Goal: Use online tool/utility: Utilize a website feature to perform a specific function

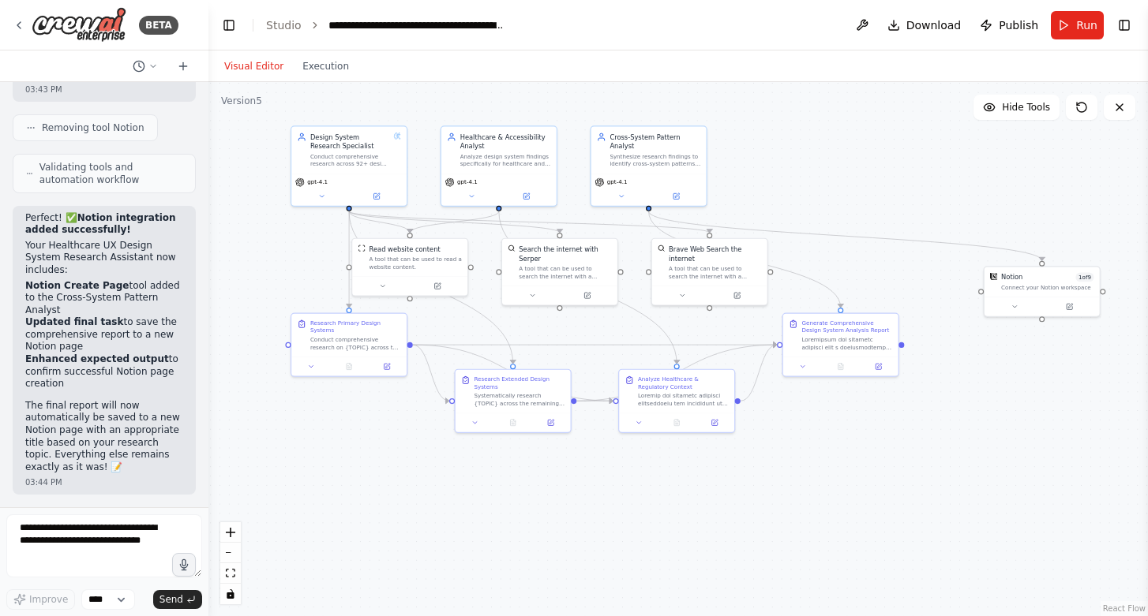
click at [268, 217] on div ".deletable-edge-delete-btn { width: 20px; height: 20px; border: 0px solid #ffff…" at bounding box center [677, 349] width 939 height 534
click at [1035, 294] on div "Notion 1 of 9 Connect your Notion workspace" at bounding box center [1041, 280] width 115 height 30
click at [906, 163] on div ".deletable-edge-delete-btn { width: 20px; height: 20px; border: 0px solid #ffff…" at bounding box center [677, 349] width 939 height 534
click at [1012, 302] on icon at bounding box center [1013, 304] width 7 height 7
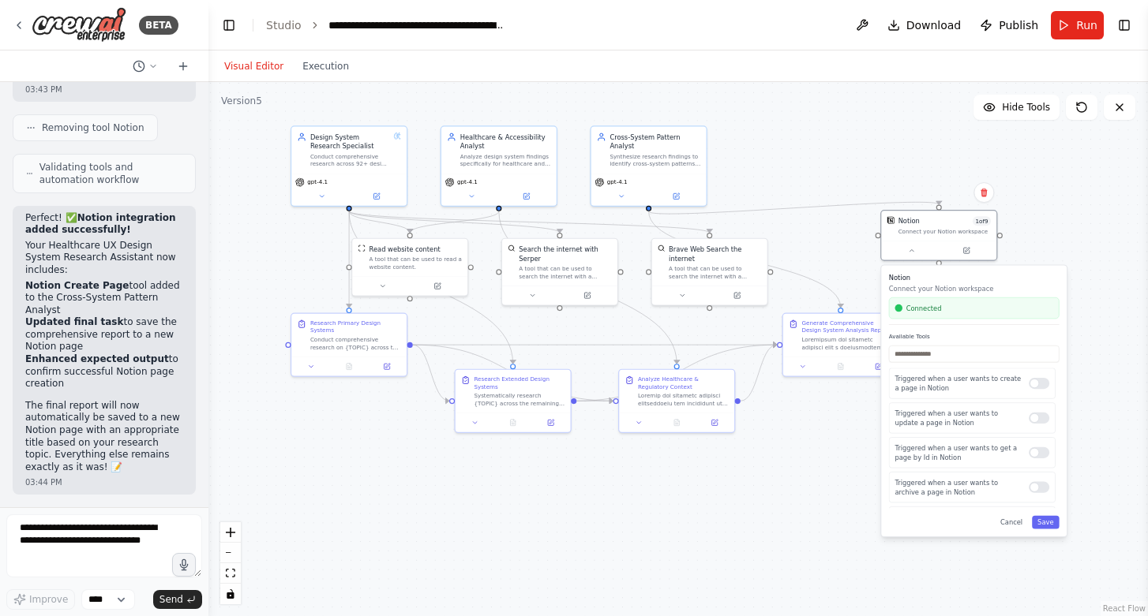
drag, startPoint x: 1028, startPoint y: 360, endPoint x: 953, endPoint y: 300, distance: 96.0
click at [953, 300] on div "Connected" at bounding box center [974, 308] width 170 height 21
click at [974, 309] on div "Connected" at bounding box center [973, 308] width 158 height 9
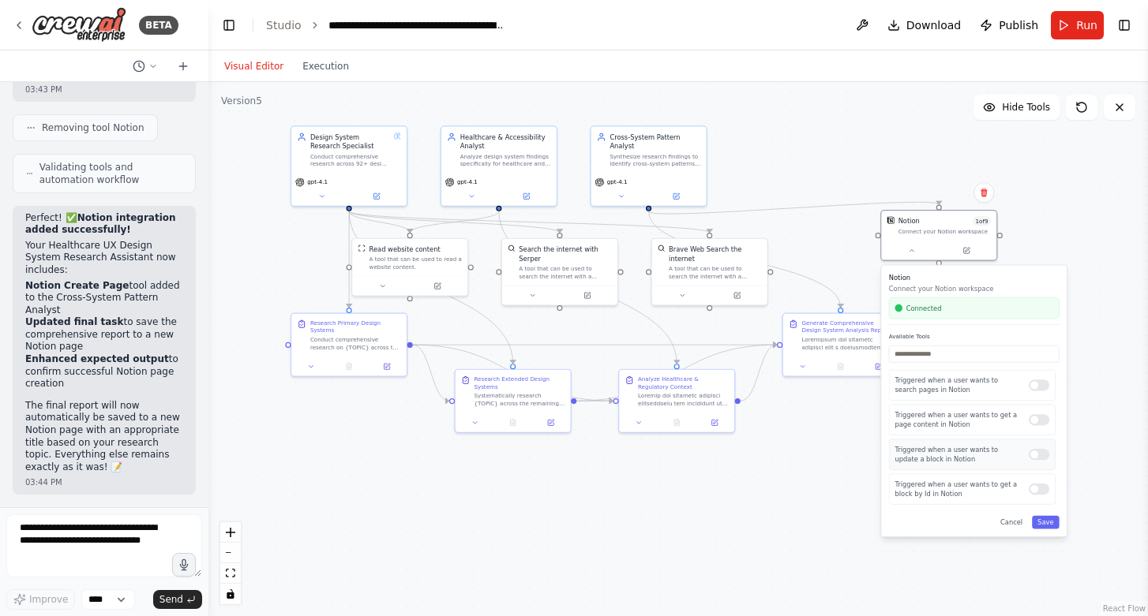
scroll to position [283, 0]
click at [1065, 245] on div ".deletable-edge-delete-btn { width: 20px; height: 20px; border: 0px solid #ffff…" at bounding box center [677, 349] width 939 height 534
click at [918, 242] on div at bounding box center [938, 248] width 115 height 19
click at [944, 244] on div at bounding box center [947, 248] width 107 height 11
click at [639, 165] on div "Synthesize research findings to identify cross-system patterns, common approach…" at bounding box center [654, 158] width 91 height 15
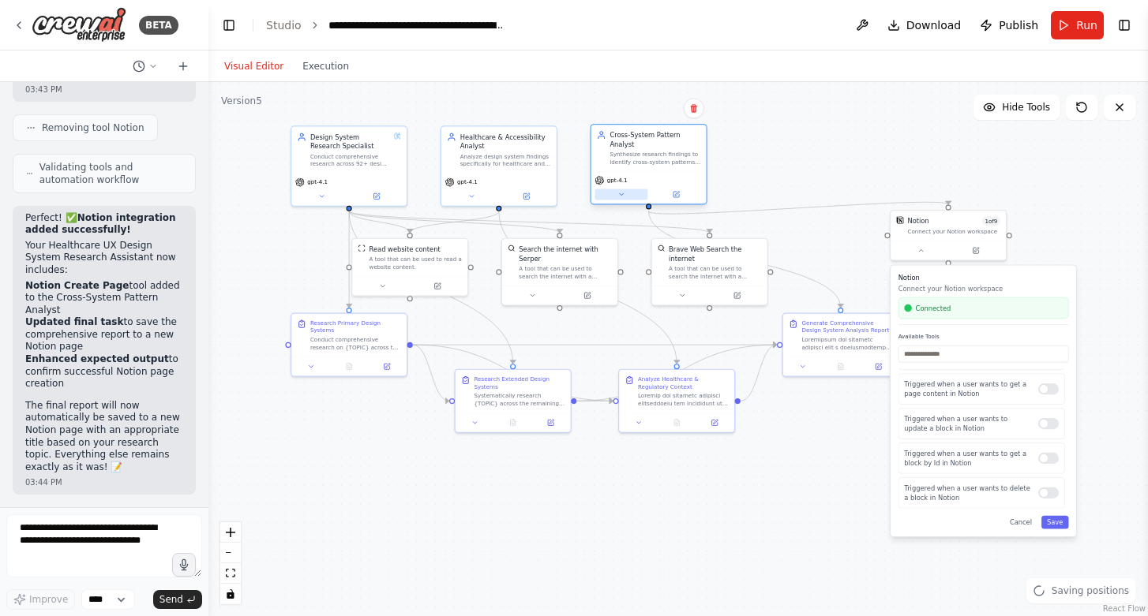
click at [614, 196] on button at bounding box center [620, 194] width 53 height 11
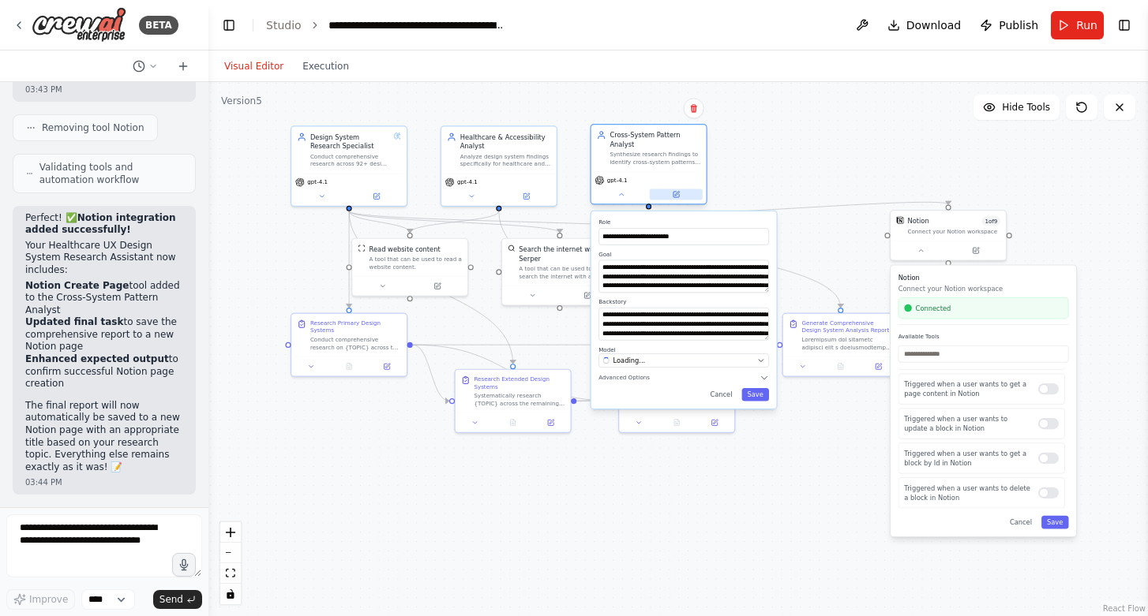
click at [683, 194] on button at bounding box center [676, 194] width 53 height 11
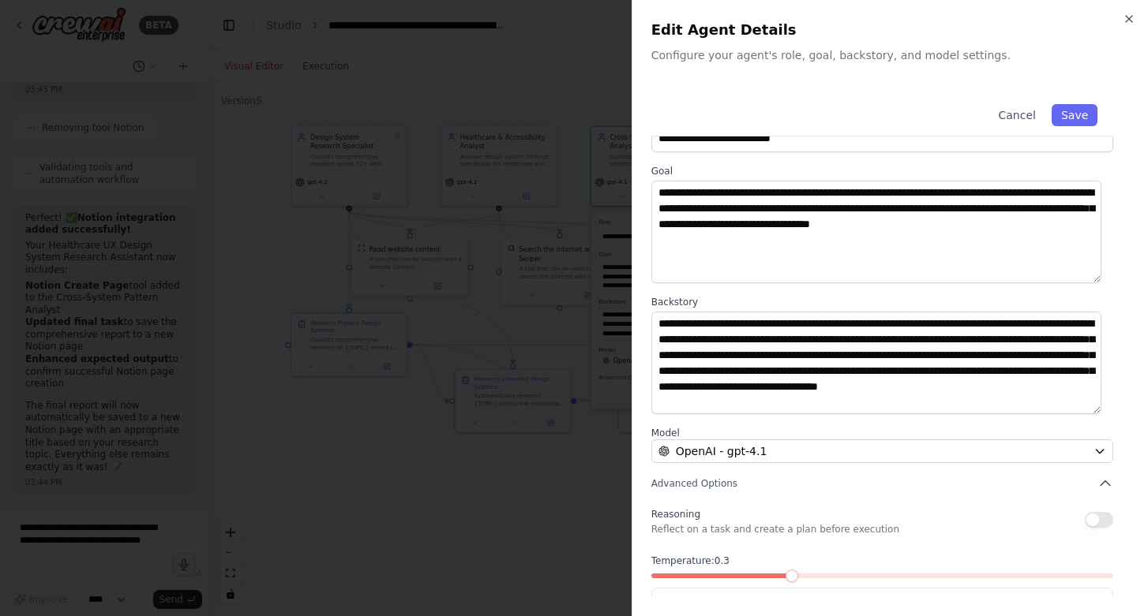
scroll to position [99, 0]
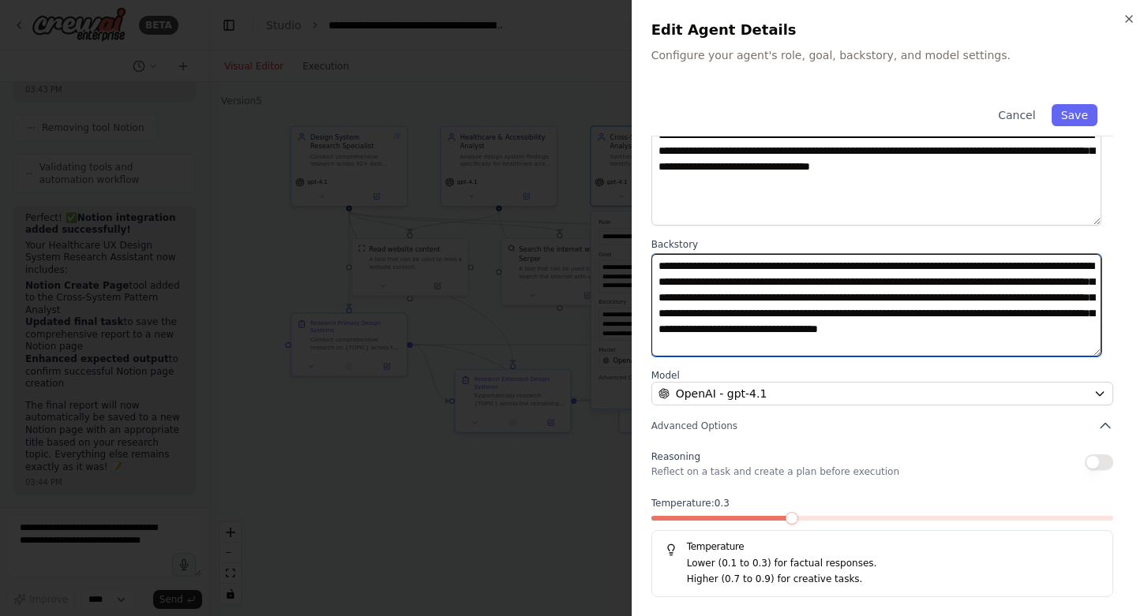
click at [1062, 303] on textarea "**********" at bounding box center [876, 305] width 450 height 103
drag, startPoint x: 962, startPoint y: 316, endPoint x: 1014, endPoint y: 369, distance: 74.8
click at [1014, 369] on div "**********" at bounding box center [889, 294] width 477 height 608
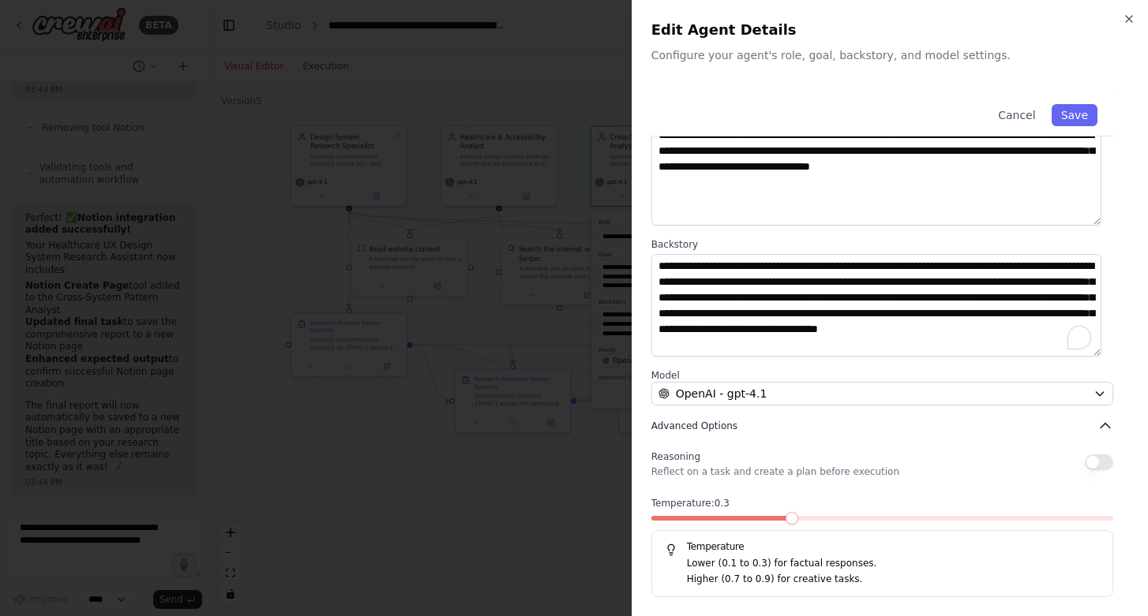
click at [809, 422] on button "Advanced Options" at bounding box center [882, 426] width 462 height 16
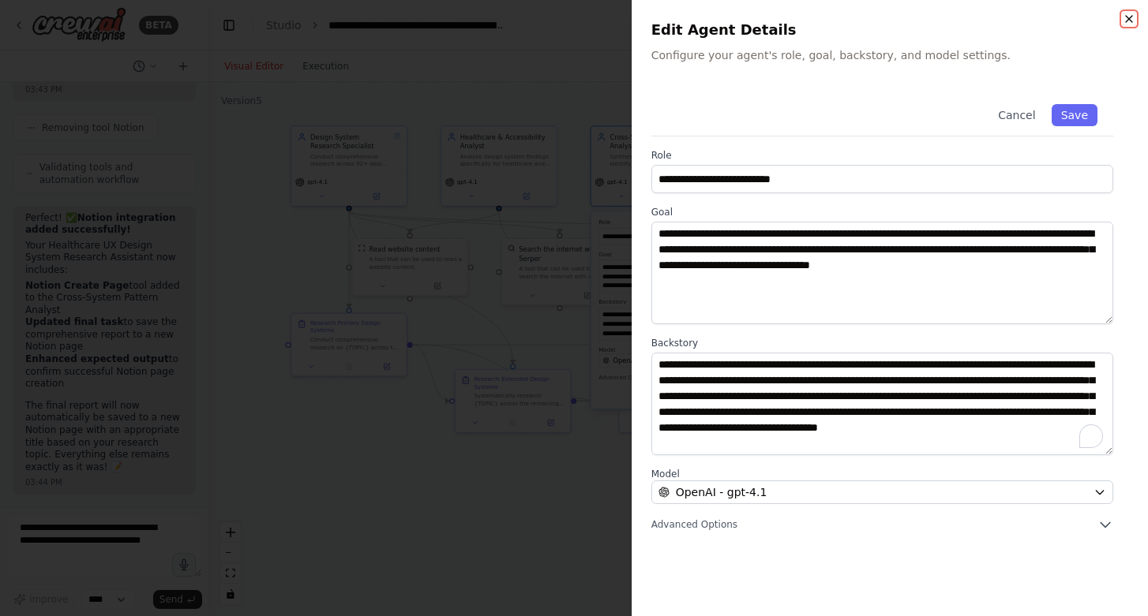
click at [1132, 17] on icon "button" at bounding box center [1128, 19] width 13 height 13
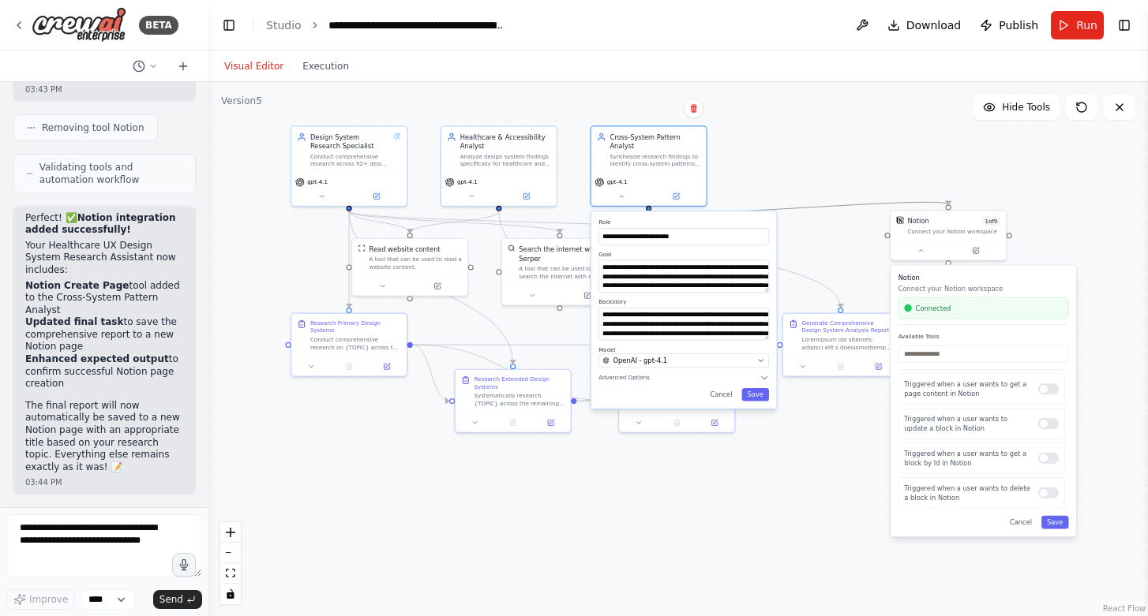
click at [822, 204] on icon "Edge from f0c7c439-df76-4062-bb1e-f3d3fff079e6 to 04ea0f46-5980-453a-88c6-aa2f8…" at bounding box center [798, 208] width 299 height 12
click at [597, 458] on div ".deletable-edge-delete-btn { width: 20px; height: 20px; border: 0px solid #ffff…" at bounding box center [677, 349] width 939 height 534
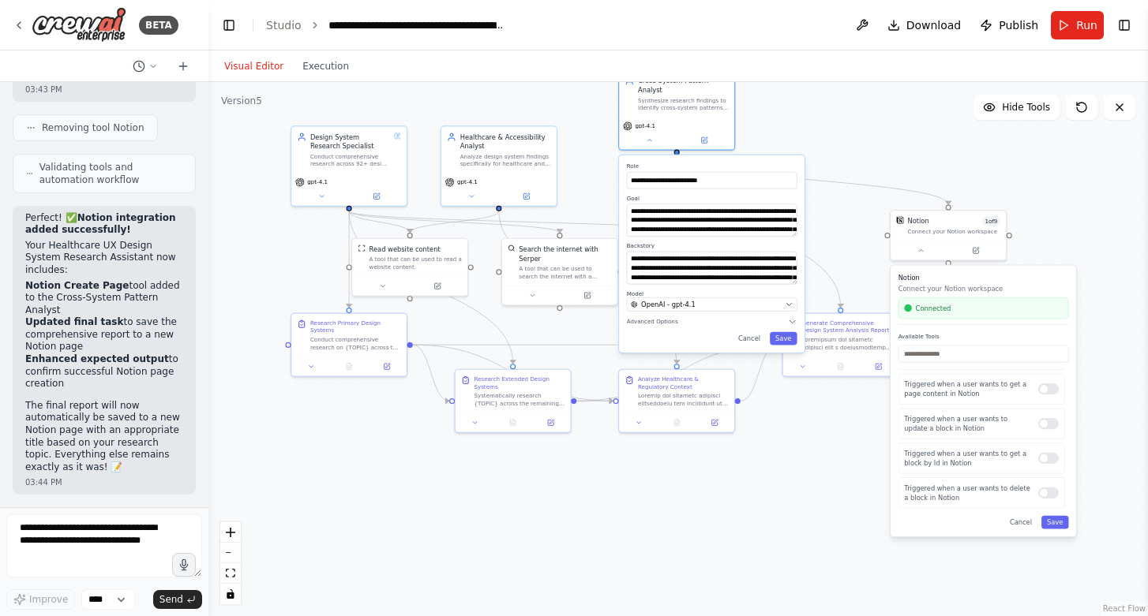
drag, startPoint x: 733, startPoint y: 216, endPoint x: 758, endPoint y: 155, distance: 65.5
click at [758, 155] on div "**********" at bounding box center [711, 253] width 185 height 197
click at [745, 335] on button "Cancel" at bounding box center [748, 338] width 33 height 13
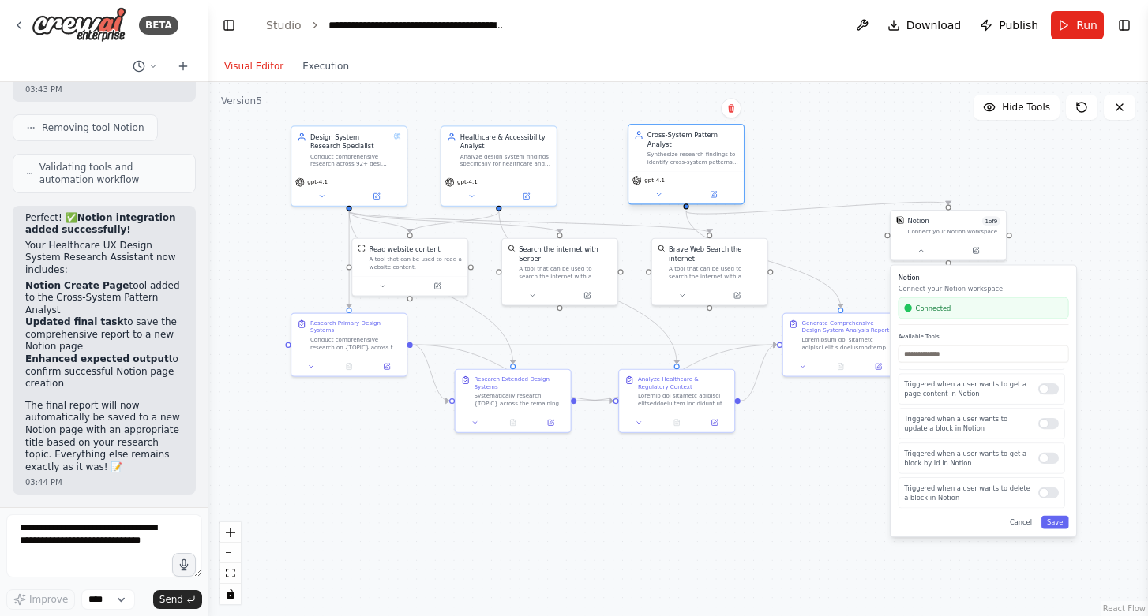
drag, startPoint x: 685, startPoint y: 122, endPoint x: 706, endPoint y: 182, distance: 62.6
click at [697, 182] on div "gpt-4.1" at bounding box center [685, 180] width 107 height 9
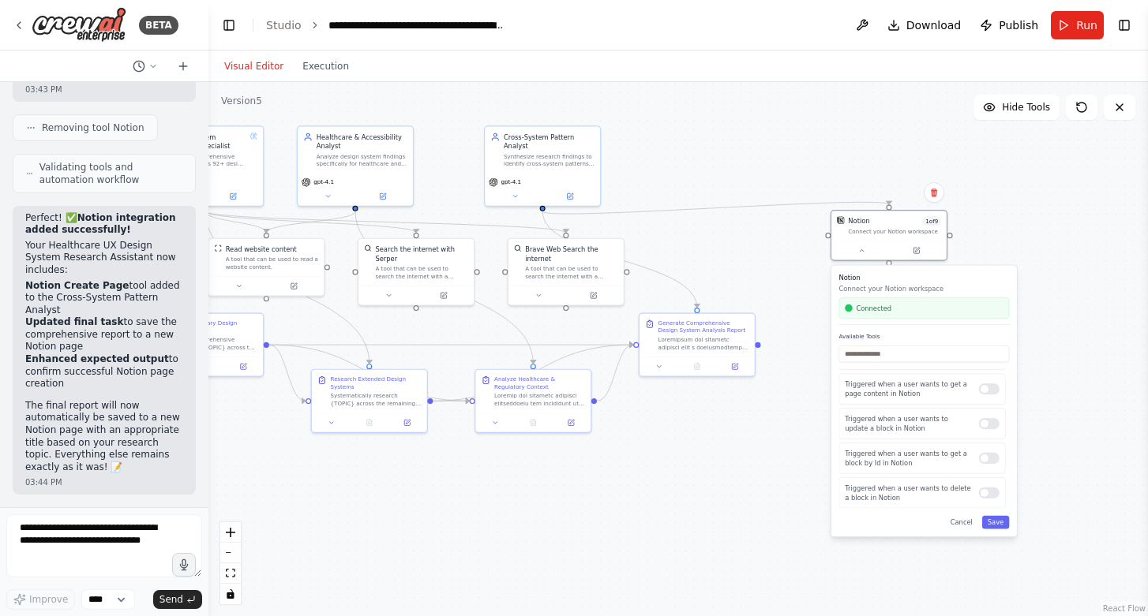
drag, startPoint x: 1005, startPoint y: 283, endPoint x: 944, endPoint y: 284, distance: 60.8
click at [944, 284] on div "Notion Connect your Notion workspace Connected" at bounding box center [923, 299] width 170 height 52
click at [710, 212] on icon "Edge from f0c7c439-df76-4062-bb1e-f3d3fff079e6 to 04ea0f46-5980-453a-88c6-aa2f8…" at bounding box center [715, 208] width 346 height 12
click at [715, 208] on icon at bounding box center [715, 208] width 7 height 8
drag, startPoint x: 756, startPoint y: 346, endPoint x: 886, endPoint y: 212, distance: 187.5
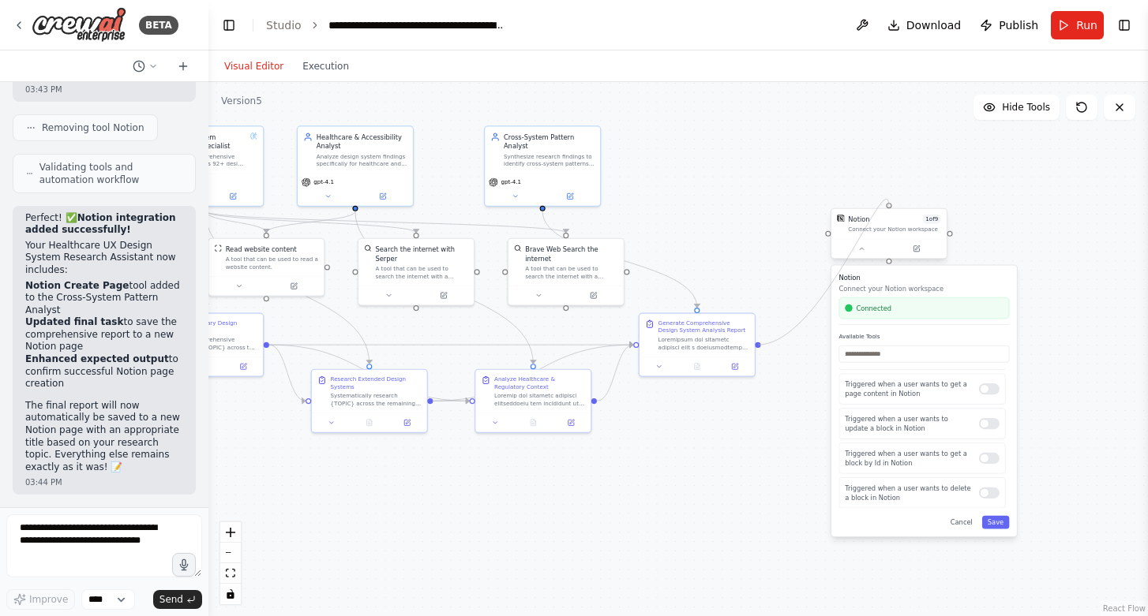
click at [657, 212] on div "Read website content A tool that can be used to read a website content. Search …" at bounding box center [378, 237] width 557 height 316
drag, startPoint x: 827, startPoint y: 234, endPoint x: 751, endPoint y: 343, distance: 133.3
click at [657, 343] on div "Read website content A tool that can be used to read a website content. Search …" at bounding box center [378, 237] width 557 height 316
click at [961, 522] on button "Cancel" at bounding box center [961, 522] width 33 height 13
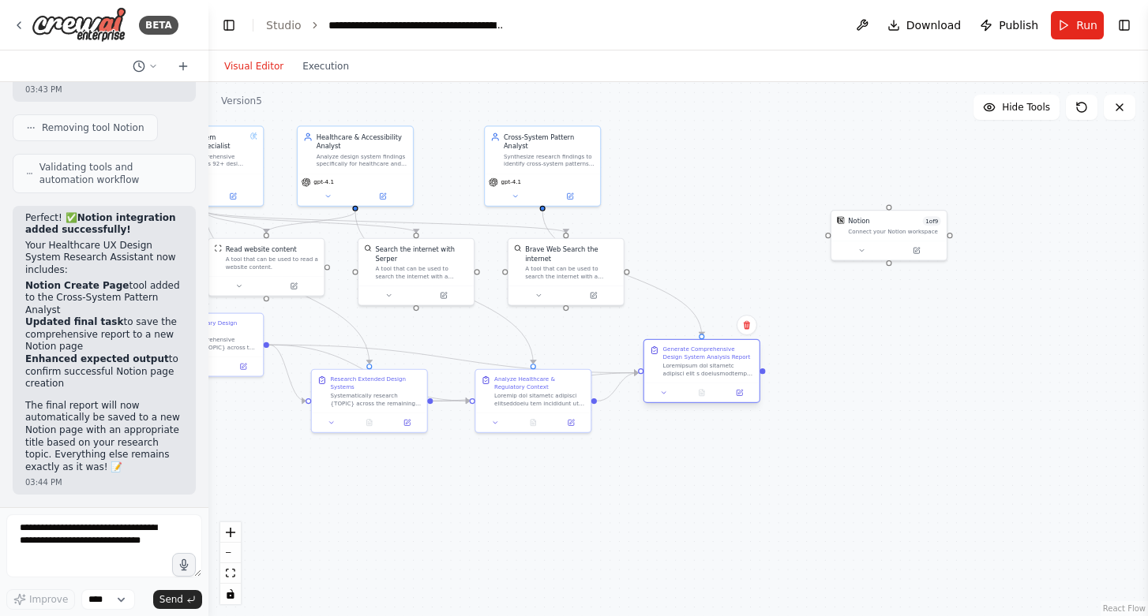
drag, startPoint x: 694, startPoint y: 335, endPoint x: 699, endPoint y: 364, distance: 28.9
click at [699, 364] on div at bounding box center [708, 369] width 91 height 15
drag, startPoint x: 527, startPoint y: 162, endPoint x: 585, endPoint y: 172, distance: 58.5
click at [585, 172] on div "Synthesize research findings to identify cross-system patterns, common approach…" at bounding box center [605, 167] width 91 height 15
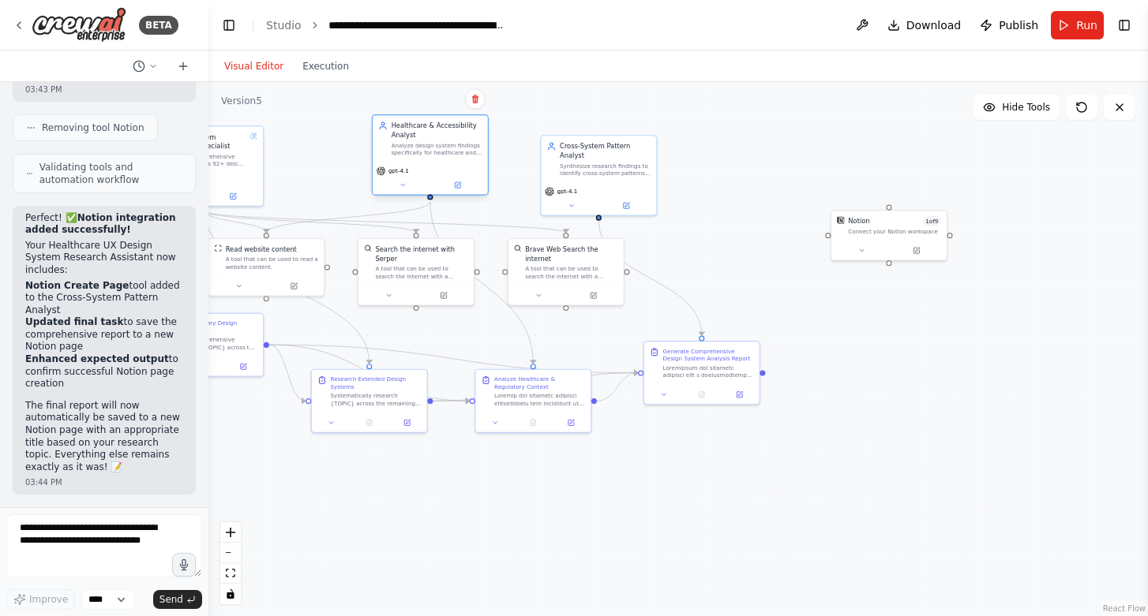
drag, startPoint x: 351, startPoint y: 160, endPoint x: 427, endPoint y: 155, distance: 75.9
click at [427, 155] on div "Analyze design system findings specifically for healthcare and regulated indust…" at bounding box center [436, 148] width 91 height 15
drag, startPoint x: 242, startPoint y: 168, endPoint x: 315, endPoint y: 156, distance: 73.6
click at [315, 156] on div "Design System Research Specialist Conduct comprehensive research across 92+ des…" at bounding box center [280, 138] width 115 height 47
drag, startPoint x: 530, startPoint y: 279, endPoint x: 541, endPoint y: 286, distance: 12.9
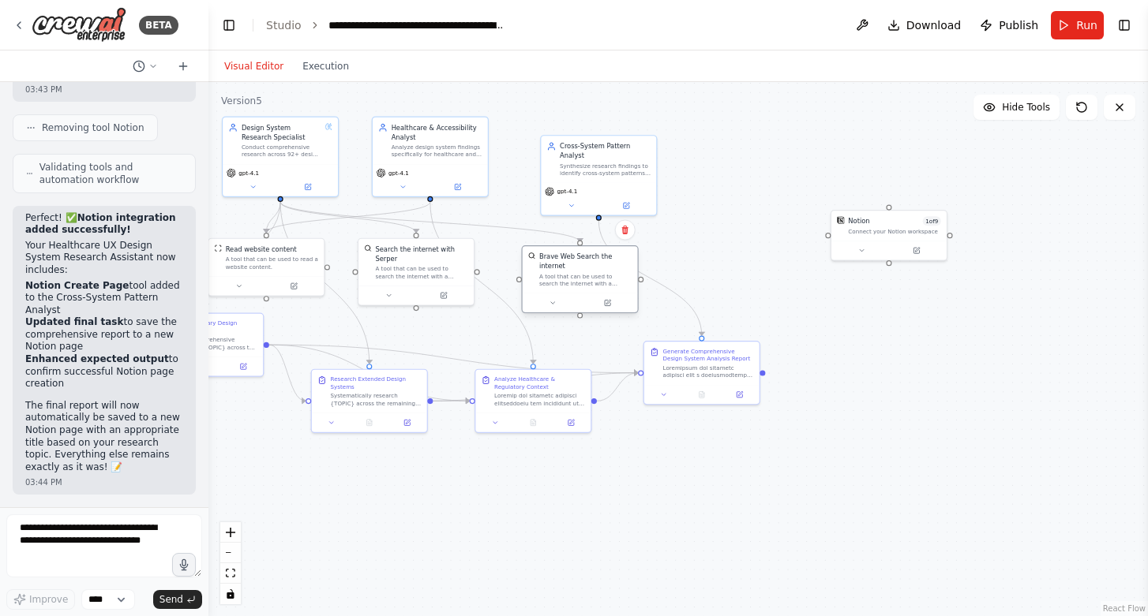
click at [541, 286] on div "Brave Web Search the internet A tool that can be used to search the internet wi…" at bounding box center [579, 269] width 115 height 47
drag, startPoint x: 522, startPoint y: 405, endPoint x: 532, endPoint y: 388, distance: 19.5
click at [527, 385] on div at bounding box center [549, 379] width 91 height 15
drag, startPoint x: 692, startPoint y: 369, endPoint x: 714, endPoint y: 358, distance: 24.7
click at [714, 358] on div at bounding box center [726, 361] width 91 height 15
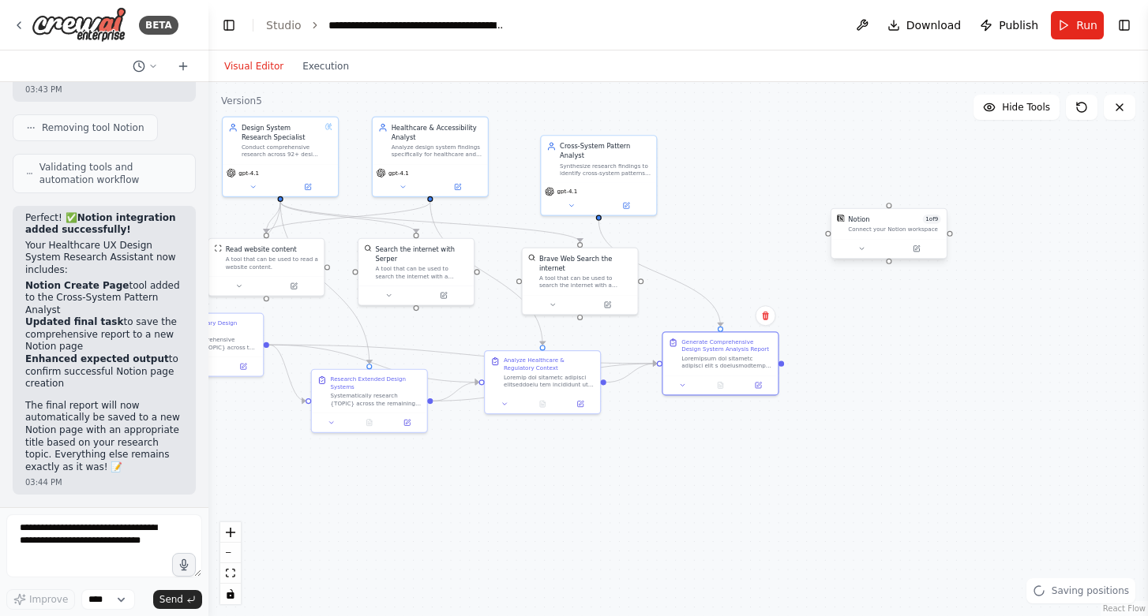
click at [897, 223] on div "Notion 1 of 9 Connect your Notion workspace" at bounding box center [894, 224] width 92 height 19
click at [934, 196] on icon at bounding box center [934, 193] width 6 height 9
click at [854, 193] on div ".deletable-edge-delete-btn { width: 20px; height: 20px; border: 0px solid #ffff…" at bounding box center [677, 349] width 939 height 534
click at [616, 174] on div "Synthesize research findings to identify cross-system patterns, common approach…" at bounding box center [605, 167] width 91 height 15
drag, startPoint x: 600, startPoint y: 217, endPoint x: 885, endPoint y: 215, distance: 284.9
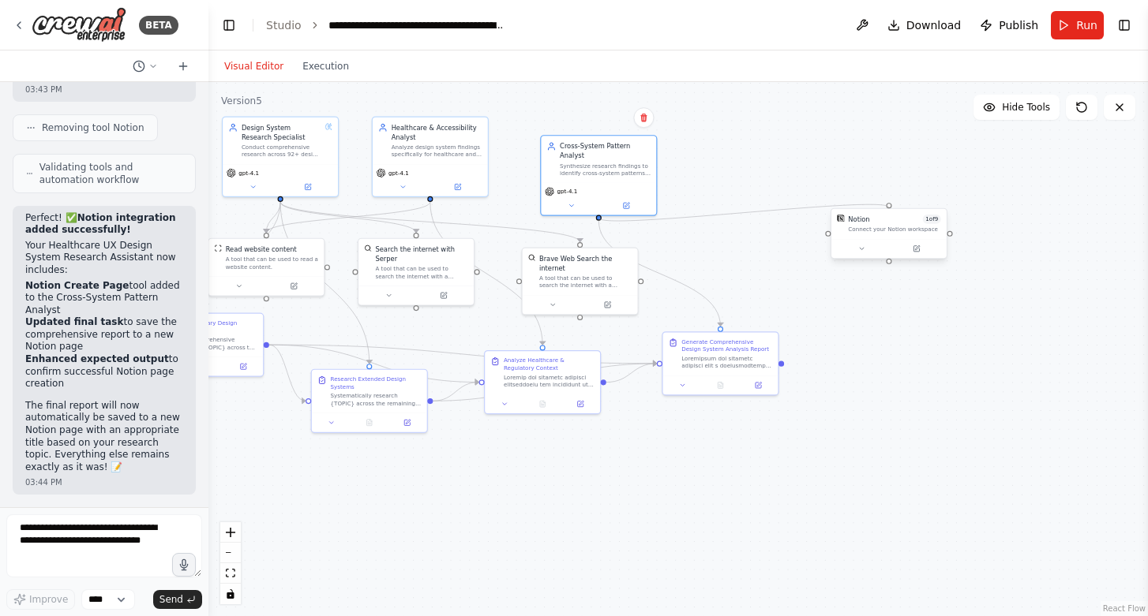
click at [657, 215] on div "Read website content A tool that can be used to read a website content. Search …" at bounding box center [378, 237] width 557 height 316
click at [893, 223] on div "Notion 1 of 9 Connect your Notion workspace" at bounding box center [894, 224] width 92 height 19
click at [865, 255] on div at bounding box center [888, 248] width 115 height 19
click at [859, 250] on icon at bounding box center [861, 248] width 7 height 7
click at [979, 425] on div "Triggered when a user wants to update a page in Notion" at bounding box center [921, 418] width 167 height 31
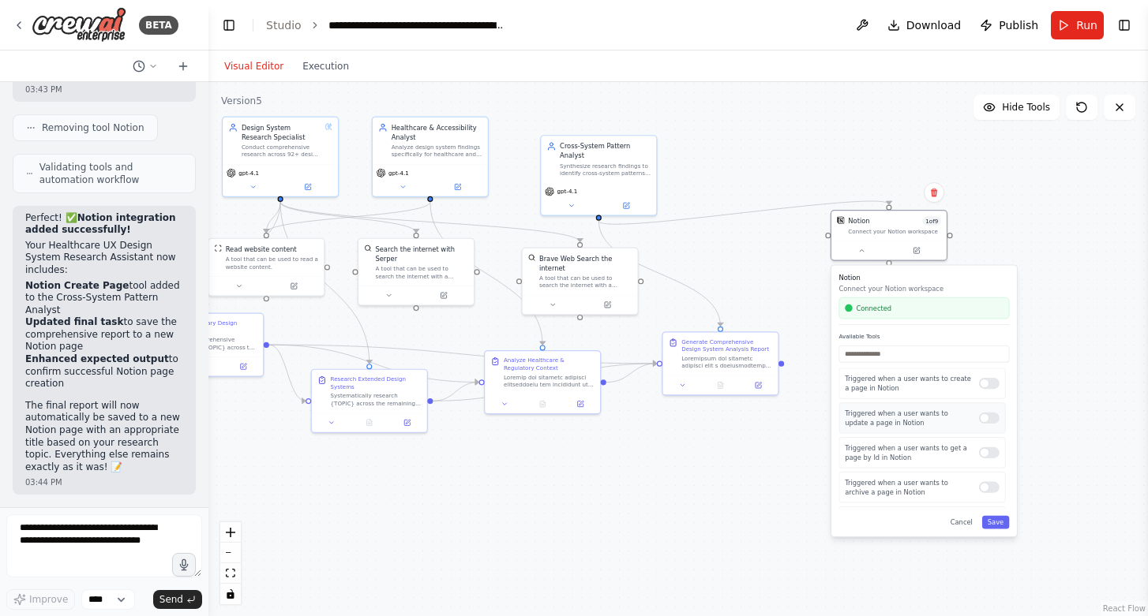
click at [984, 418] on div at bounding box center [989, 418] width 21 height 11
click at [986, 462] on div "Triggered when a user wants to get a page by Id in Notion" at bounding box center [921, 452] width 167 height 31
click at [981, 456] on div at bounding box center [989, 453] width 21 height 11
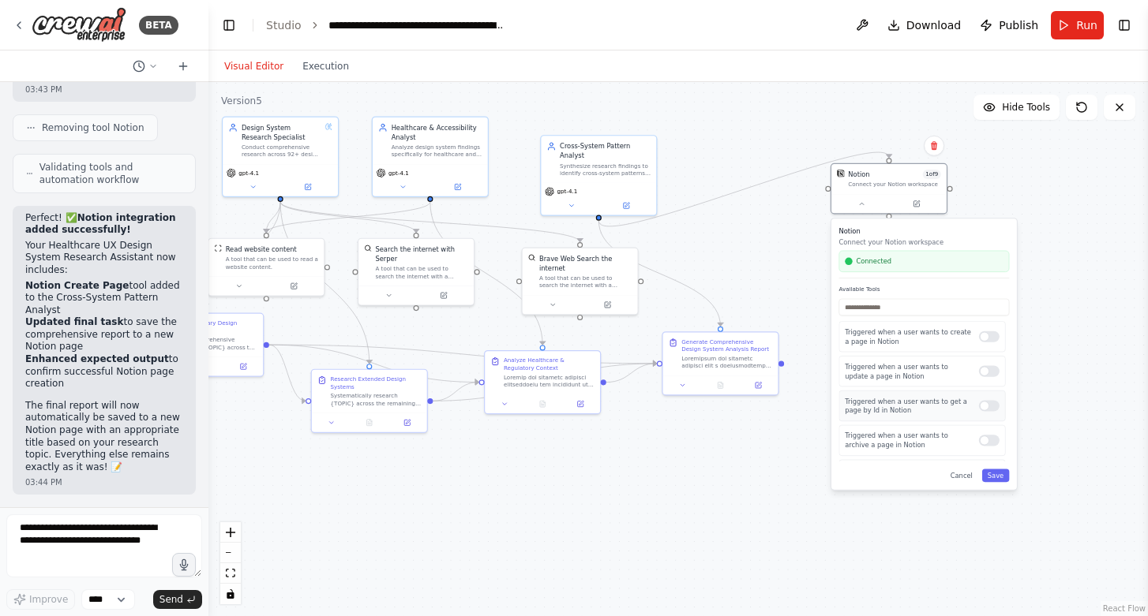
drag, startPoint x: 903, startPoint y: 461, endPoint x: 907, endPoint y: 401, distance: 60.1
click at [907, 401] on div "Triggered when a user wants to get a page by Id in Notion" at bounding box center [921, 406] width 167 height 31
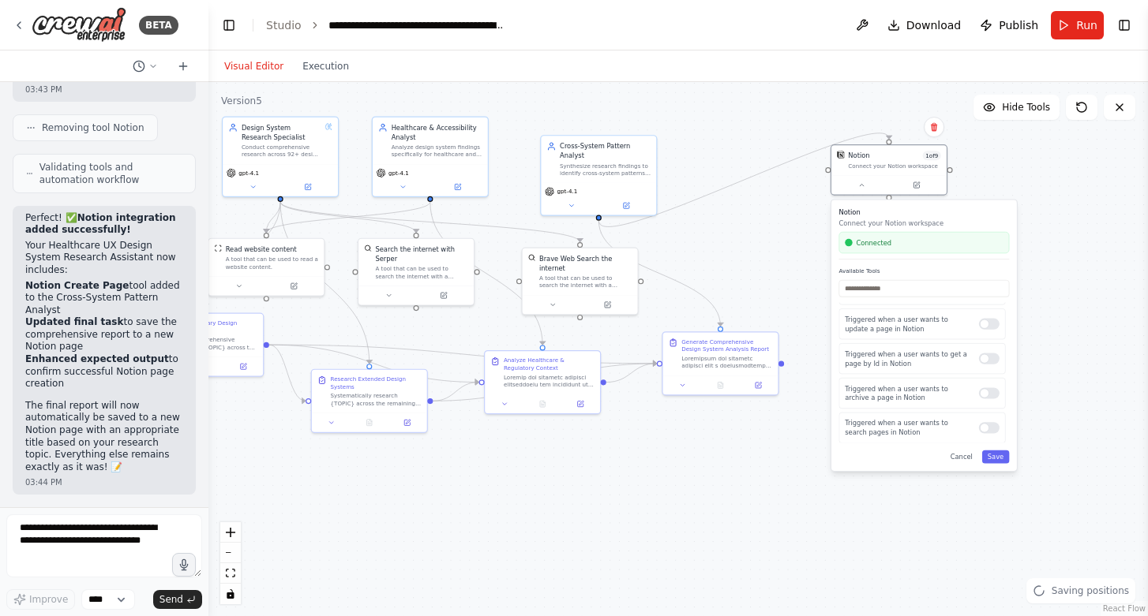
scroll to position [88, 0]
click at [983, 404] on div at bounding box center [989, 404] width 21 height 11
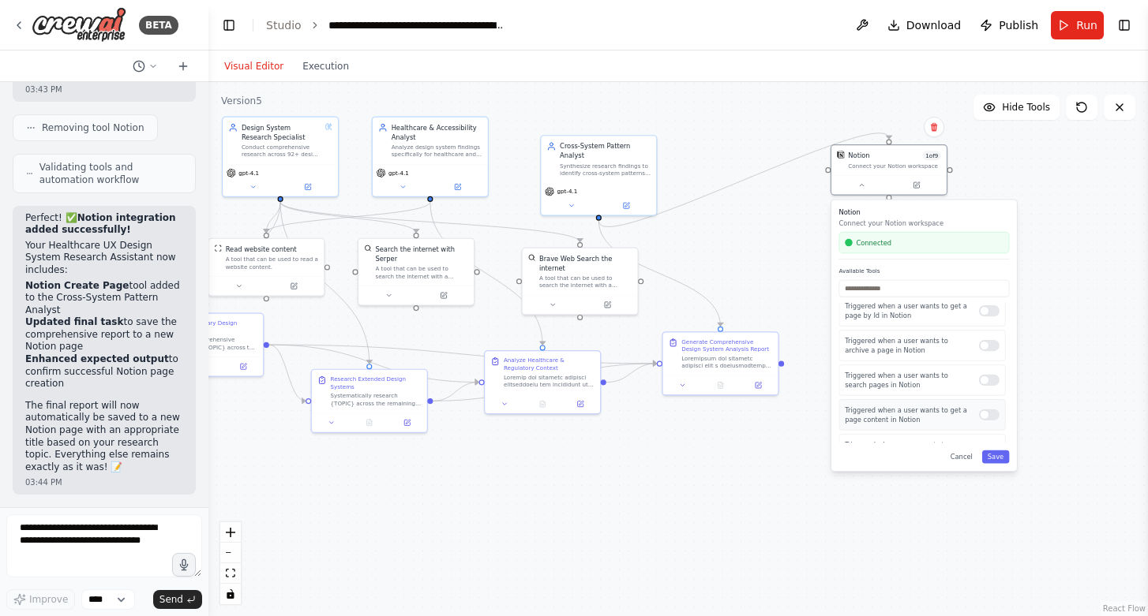
click at [986, 420] on div at bounding box center [989, 415] width 21 height 11
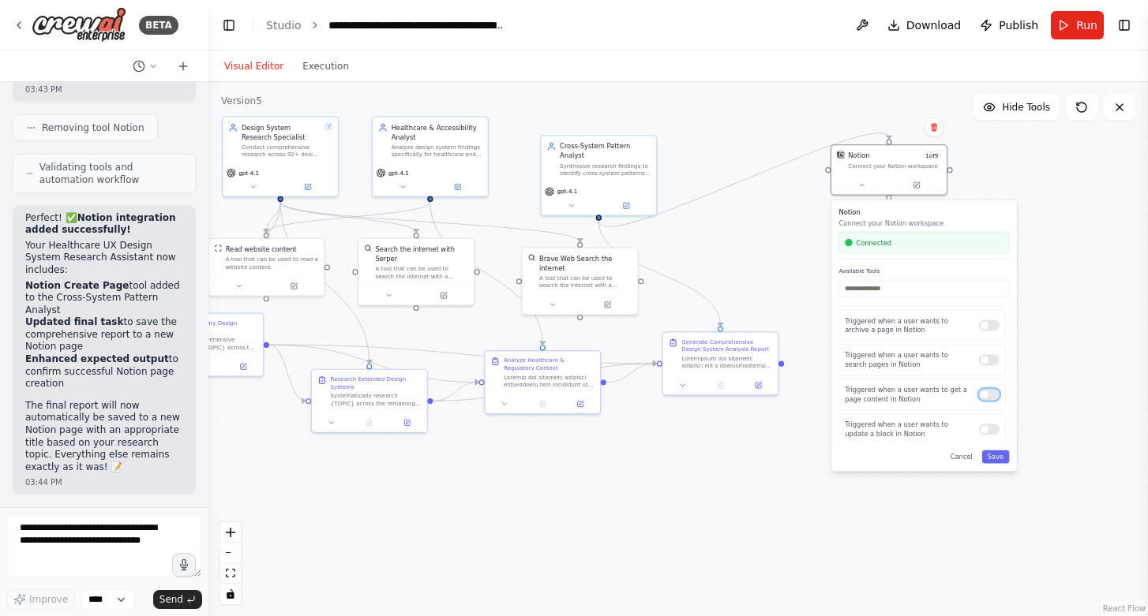
scroll to position [283, 0]
click at [984, 365] on div "Triggered when a user wants to update a block in Notion" at bounding box center [921, 358] width 167 height 31
click at [976, 364] on div "Triggered when a user wants to update a block in Notion" at bounding box center [921, 358] width 167 height 31
click at [979, 359] on div at bounding box center [989, 358] width 21 height 11
click at [984, 391] on div at bounding box center [989, 393] width 21 height 11
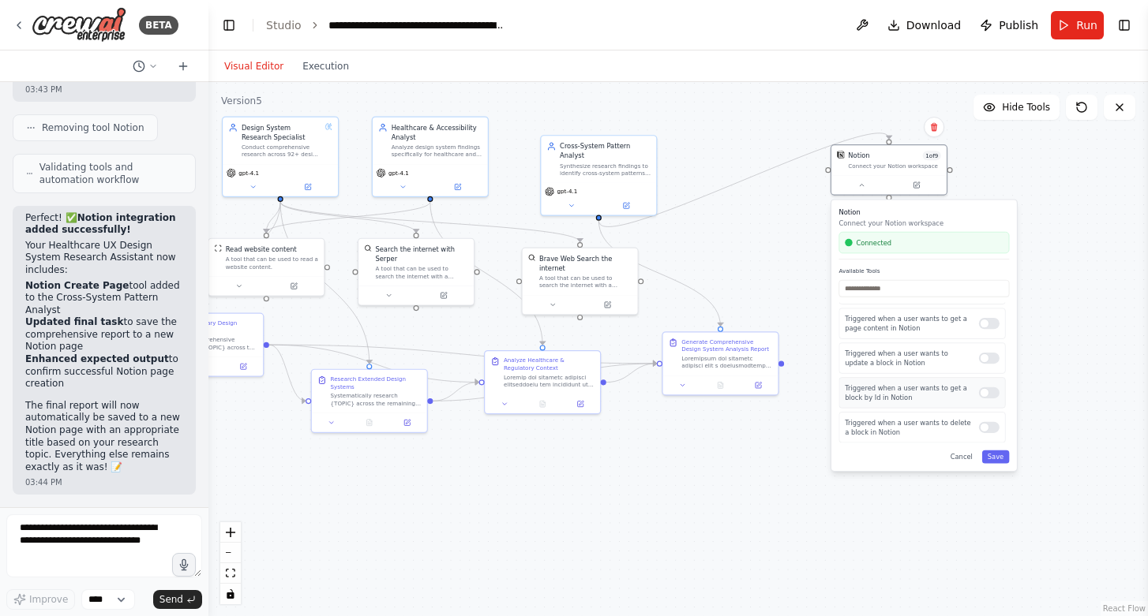
click at [979, 391] on div at bounding box center [989, 393] width 21 height 11
click at [979, 425] on div at bounding box center [989, 427] width 21 height 11
click at [979, 356] on div at bounding box center [989, 352] width 21 height 11
click at [979, 388] on div at bounding box center [989, 387] width 21 height 11
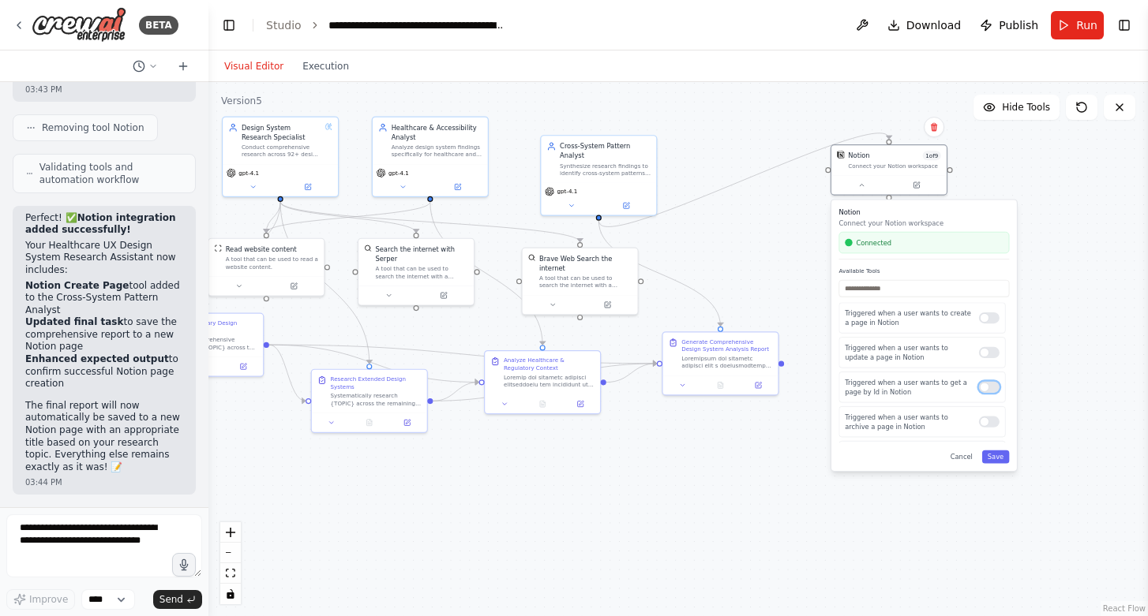
scroll to position [197, 0]
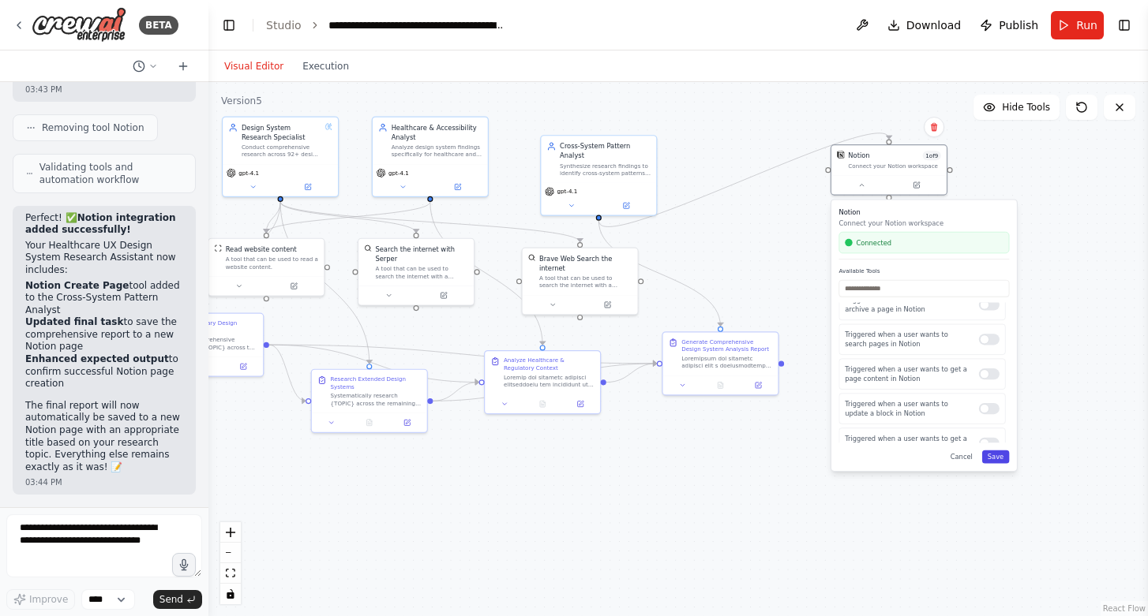
click at [998, 454] on button "Save" at bounding box center [996, 457] width 28 height 13
click at [863, 187] on button at bounding box center [861, 183] width 53 height 11
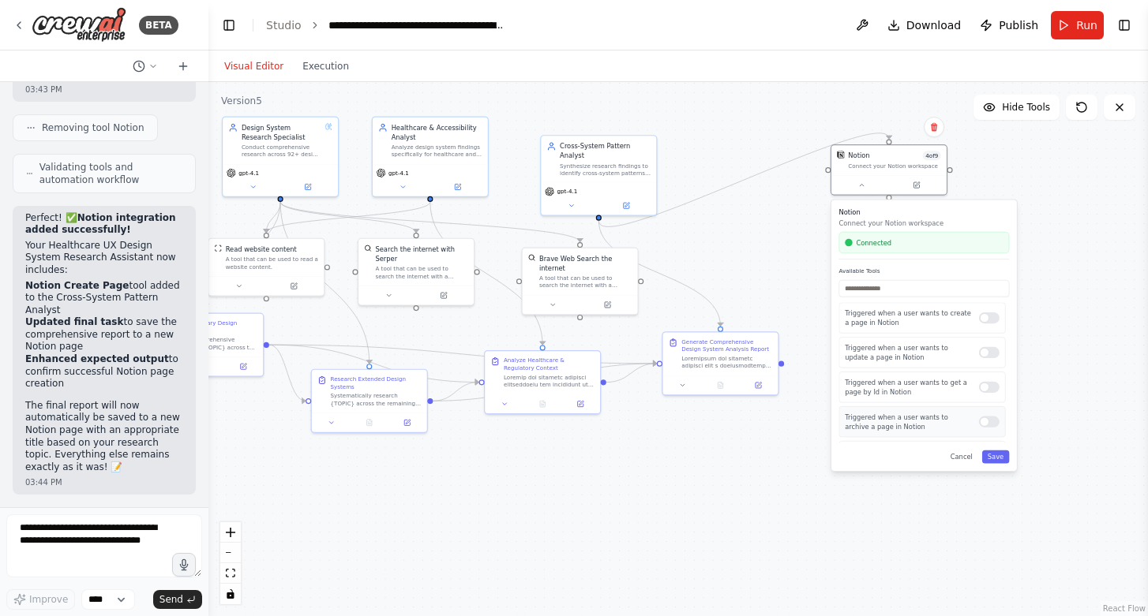
click at [983, 422] on div at bounding box center [989, 422] width 21 height 11
click at [979, 362] on div at bounding box center [989, 359] width 21 height 11
click at [980, 398] on div at bounding box center [989, 394] width 21 height 11
click at [979, 426] on div at bounding box center [989, 429] width 21 height 11
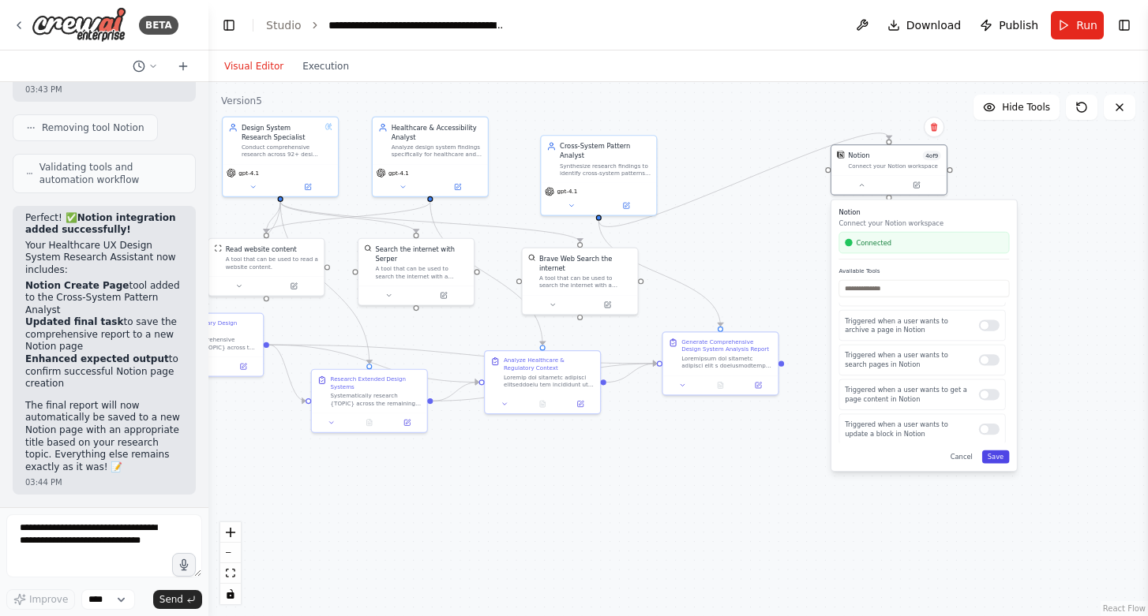
click at [999, 457] on button "Save" at bounding box center [996, 457] width 28 height 13
click at [1000, 459] on button "Save" at bounding box center [996, 457] width 28 height 13
click at [863, 186] on icon at bounding box center [861, 183] width 7 height 7
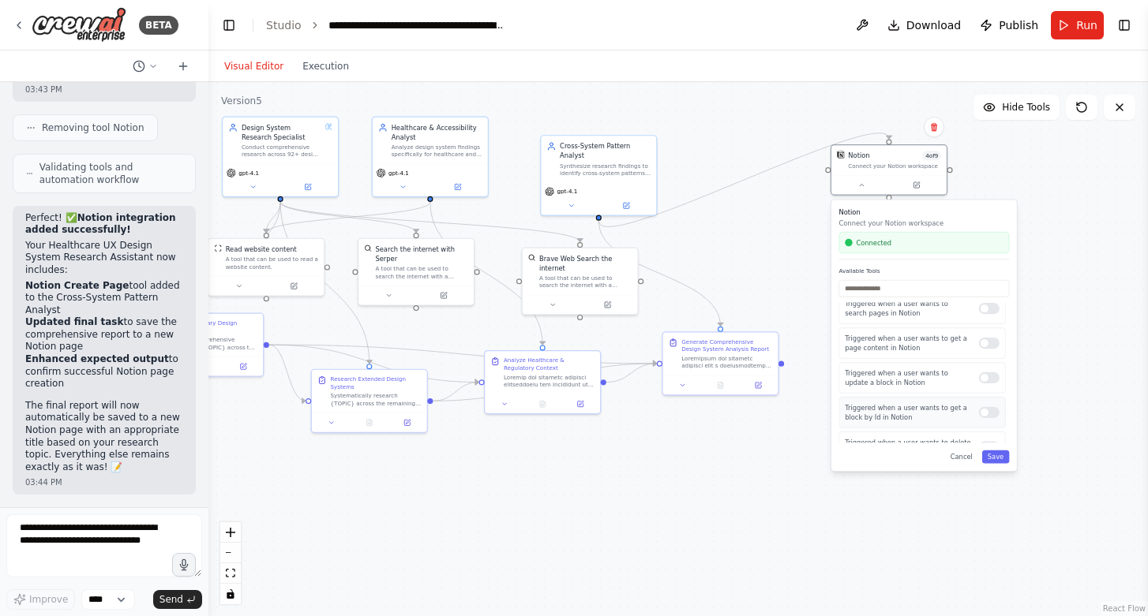
scroll to position [283, 0]
click at [979, 388] on div at bounding box center [989, 393] width 21 height 11
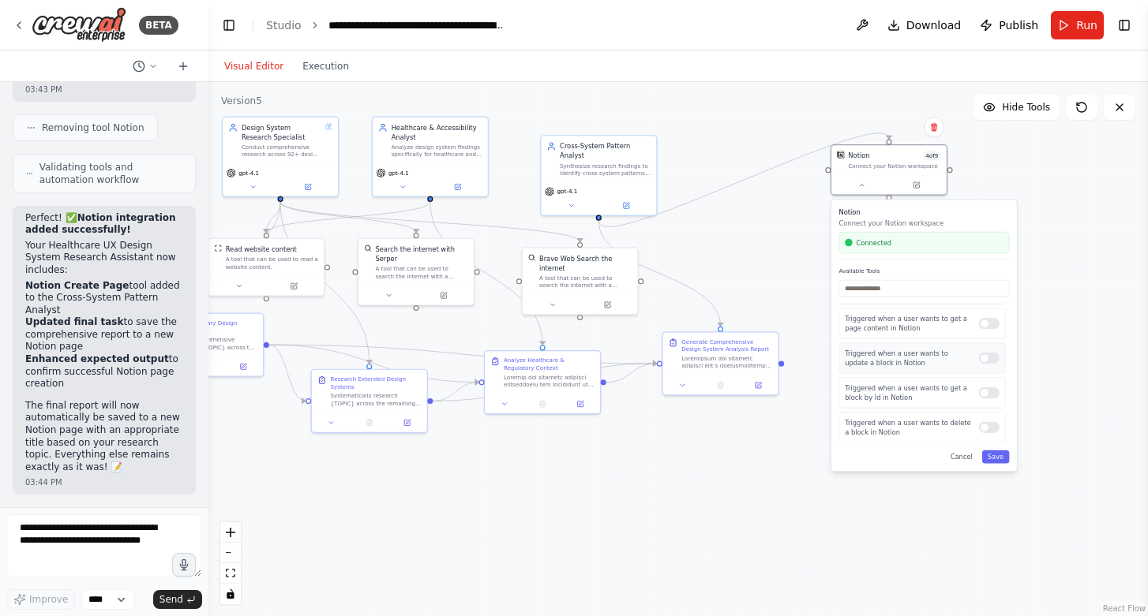
click at [979, 358] on div at bounding box center [989, 358] width 21 height 11
click at [979, 361] on div at bounding box center [989, 358] width 21 height 11
click at [982, 321] on div at bounding box center [989, 323] width 21 height 11
click at [986, 360] on div at bounding box center [989, 358] width 21 height 11
click at [982, 393] on div at bounding box center [989, 393] width 21 height 11
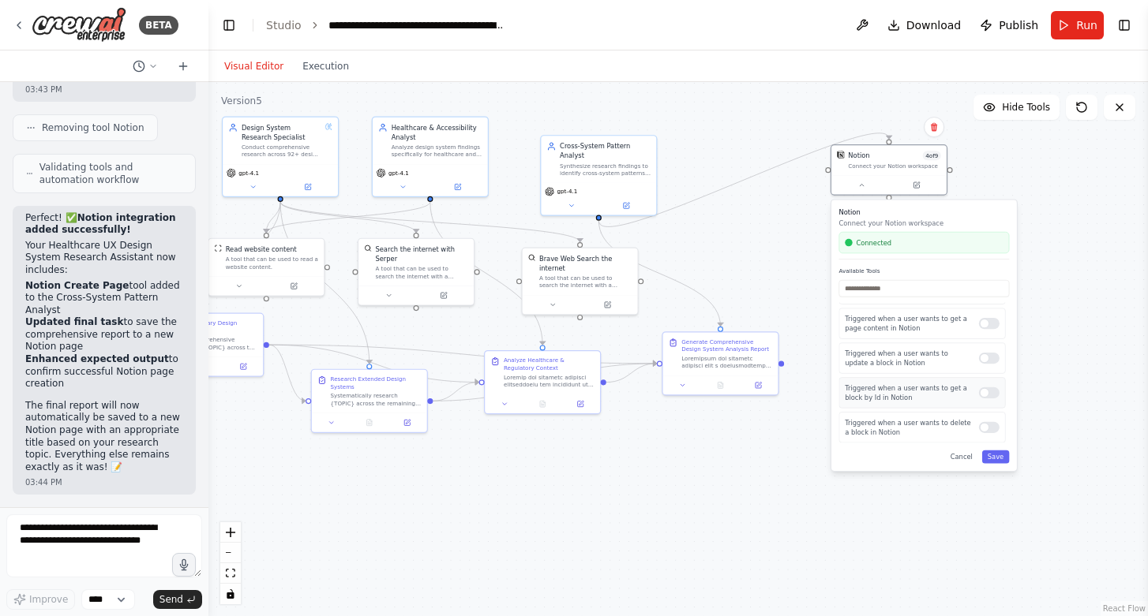
click at [982, 393] on div at bounding box center [989, 393] width 21 height 11
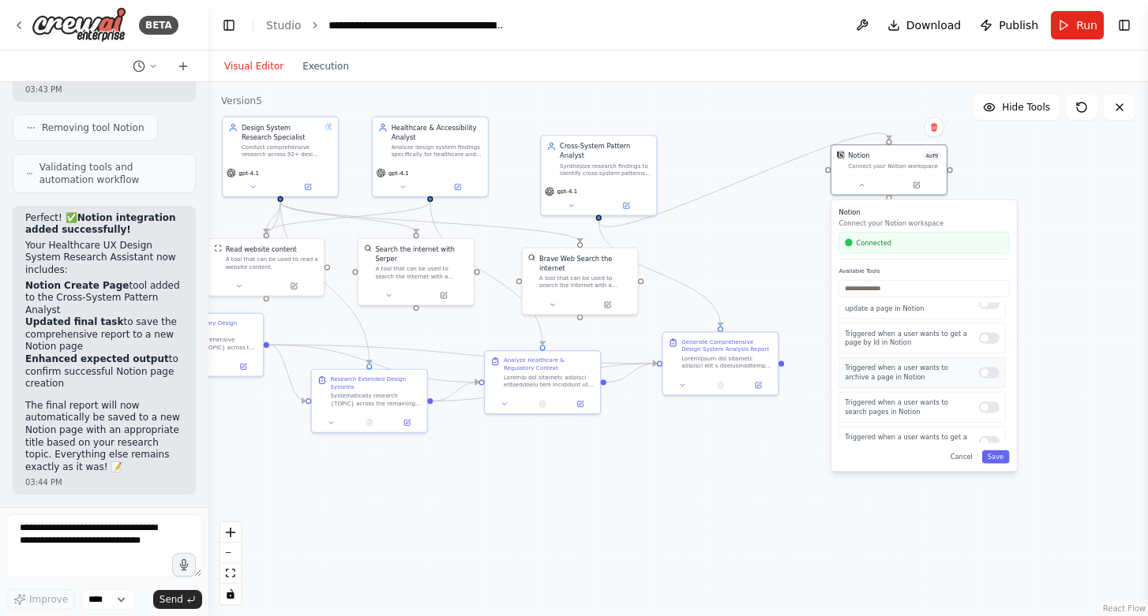
click at [983, 376] on div at bounding box center [989, 372] width 21 height 11
click at [983, 409] on div at bounding box center [989, 407] width 21 height 11
click at [983, 404] on div at bounding box center [989, 400] width 21 height 11
click at [996, 453] on button "Save" at bounding box center [996, 457] width 28 height 13
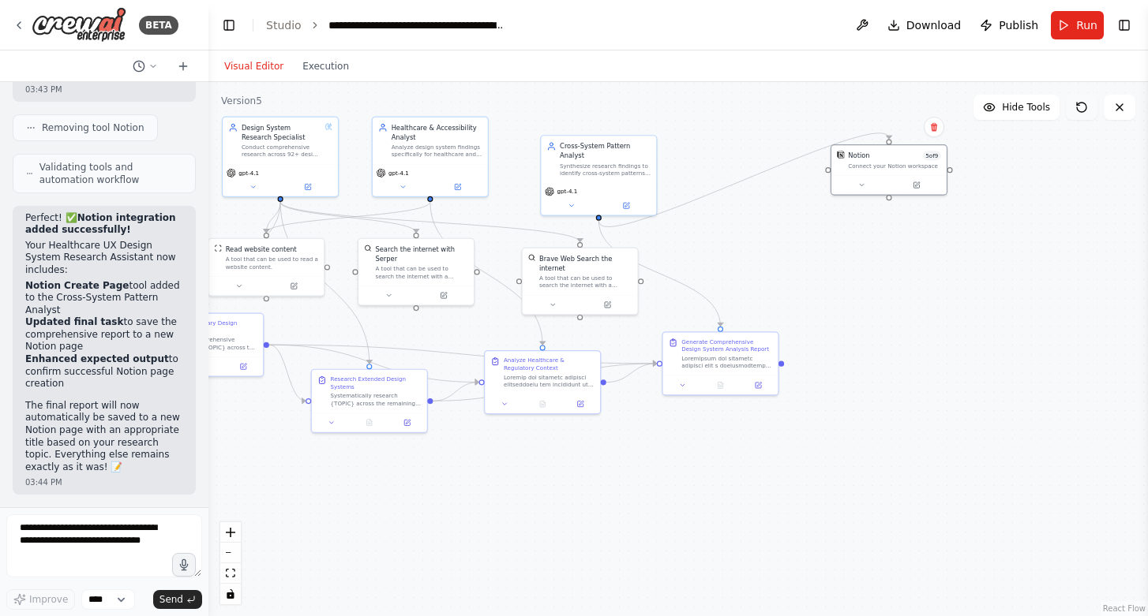
click at [1082, 107] on icon at bounding box center [1081, 107] width 13 height 13
click at [1069, 199] on div ".deletable-edge-delete-btn { width: 20px; height: 20px; border: 0px solid #ffff…" at bounding box center [677, 349] width 939 height 534
click at [1122, 107] on icon at bounding box center [1119, 107] width 13 height 13
click at [1071, 22] on button "Run" at bounding box center [1076, 25] width 53 height 28
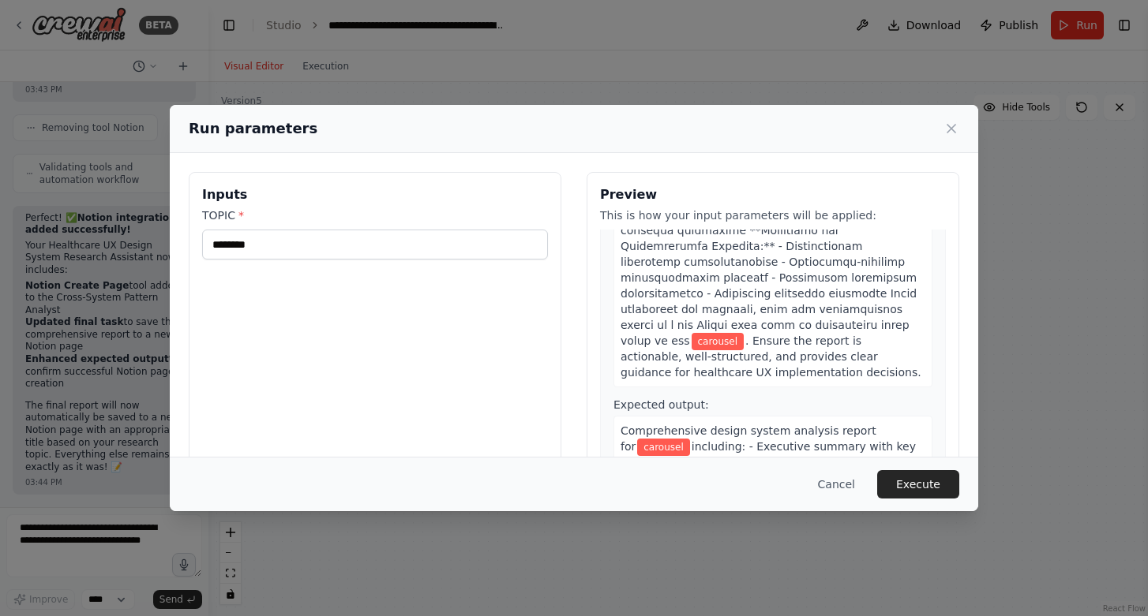
scroll to position [2308, 0]
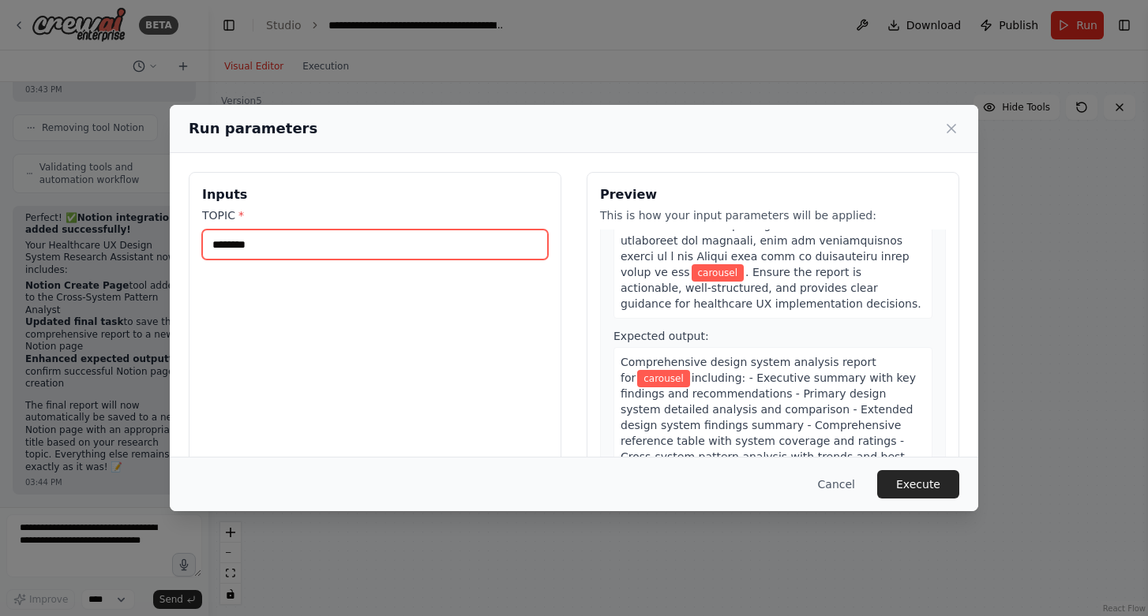
click at [327, 249] on input "********" at bounding box center [375, 245] width 346 height 30
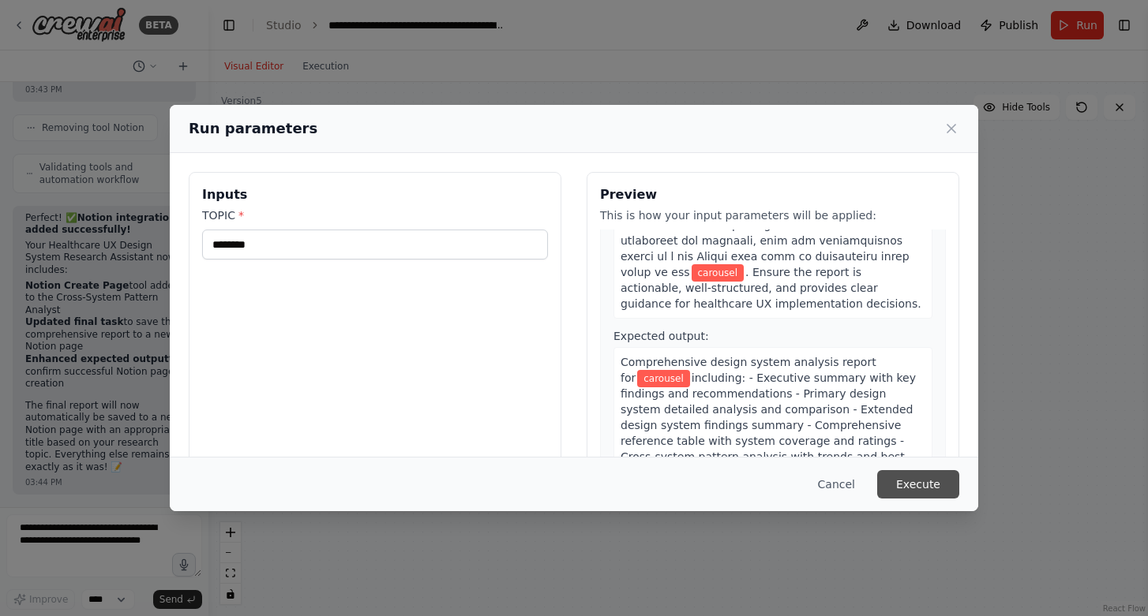
click at [912, 483] on button "Execute" at bounding box center [918, 484] width 82 height 28
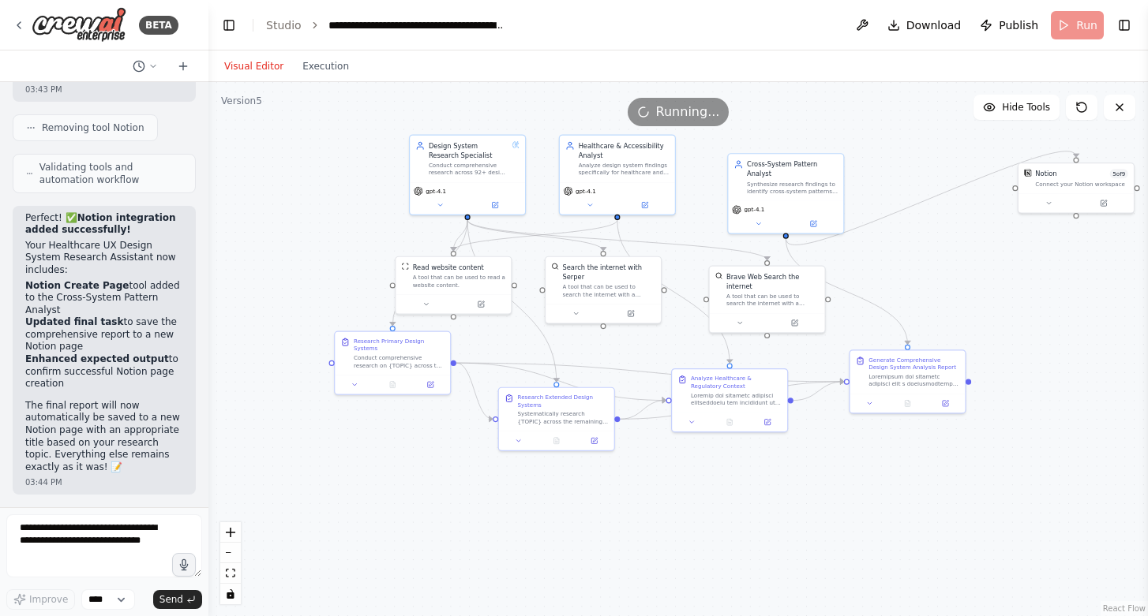
drag, startPoint x: 263, startPoint y: 442, endPoint x: 402, endPoint y: 459, distance: 139.9
click at [402, 459] on div ".deletable-edge-delete-btn { width: 20px; height: 20px; border: 0px solid #ffff…" at bounding box center [677, 349] width 939 height 534
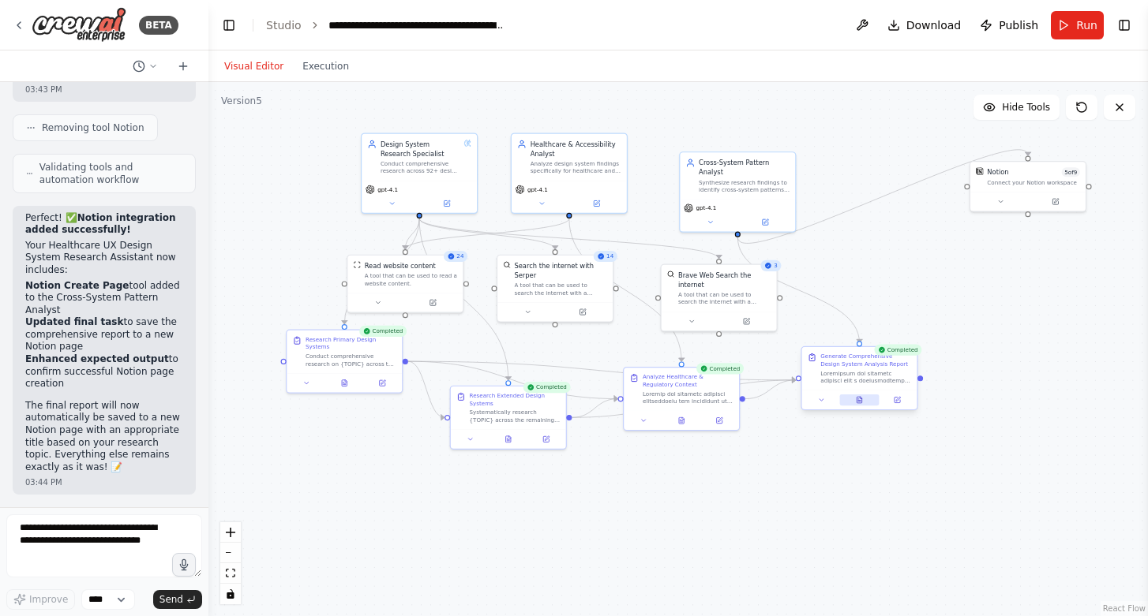
click at [856, 399] on icon at bounding box center [859, 399] width 7 height 7
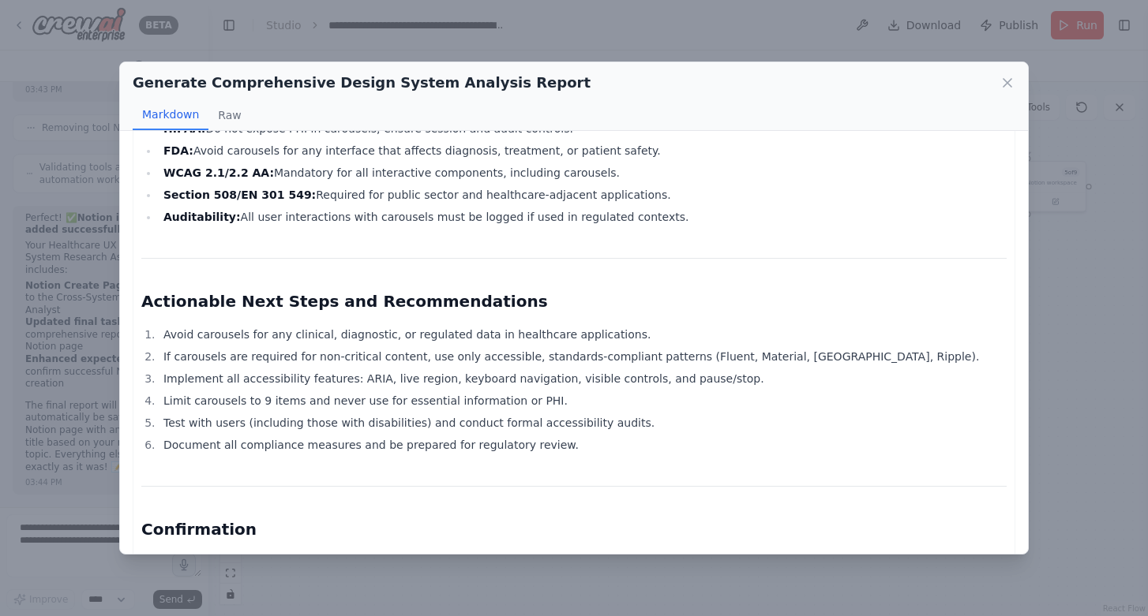
scroll to position [3547, 0]
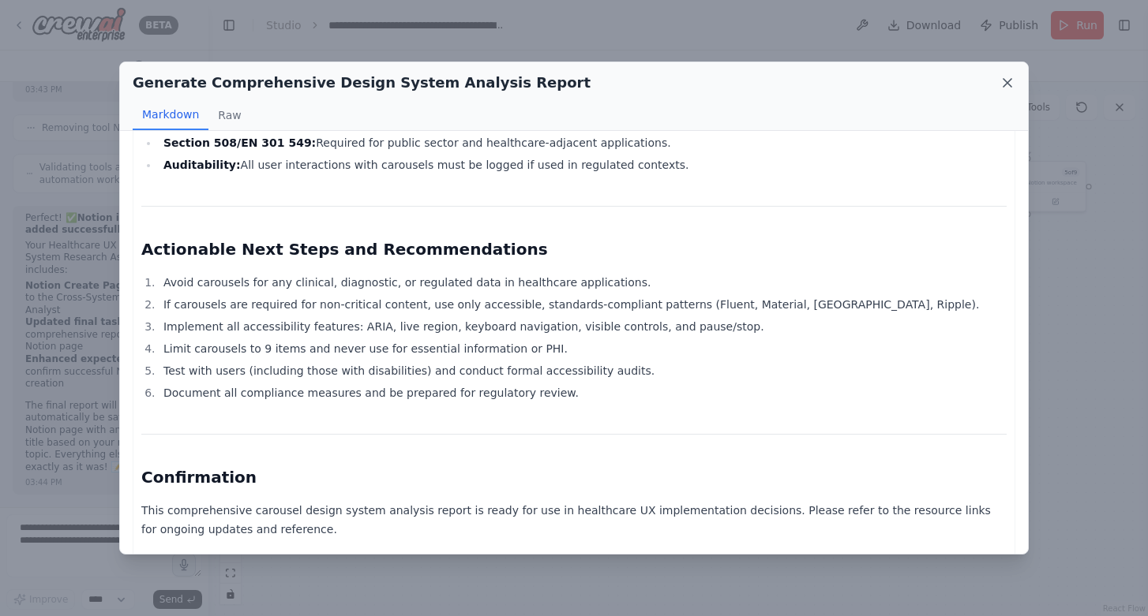
click at [1011, 82] on icon at bounding box center [1007, 83] width 16 height 16
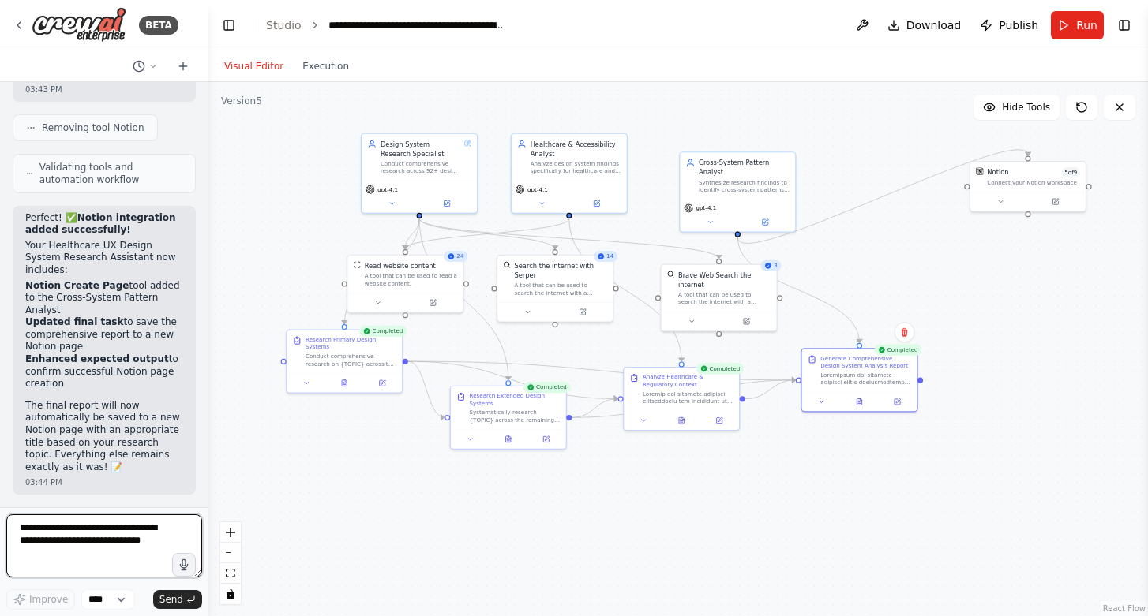
click at [117, 548] on textarea at bounding box center [104, 546] width 196 height 63
drag, startPoint x: 131, startPoint y: 572, endPoint x: -6, endPoint y: 492, distance: 158.8
click at [0, 492] on html "BETA Hello! I'm the CrewAI assistant. What kind of automation do you want to bu…" at bounding box center [574, 308] width 1148 height 616
type textarea "**********"
click at [44, 604] on span "Improve" at bounding box center [48, 600] width 39 height 13
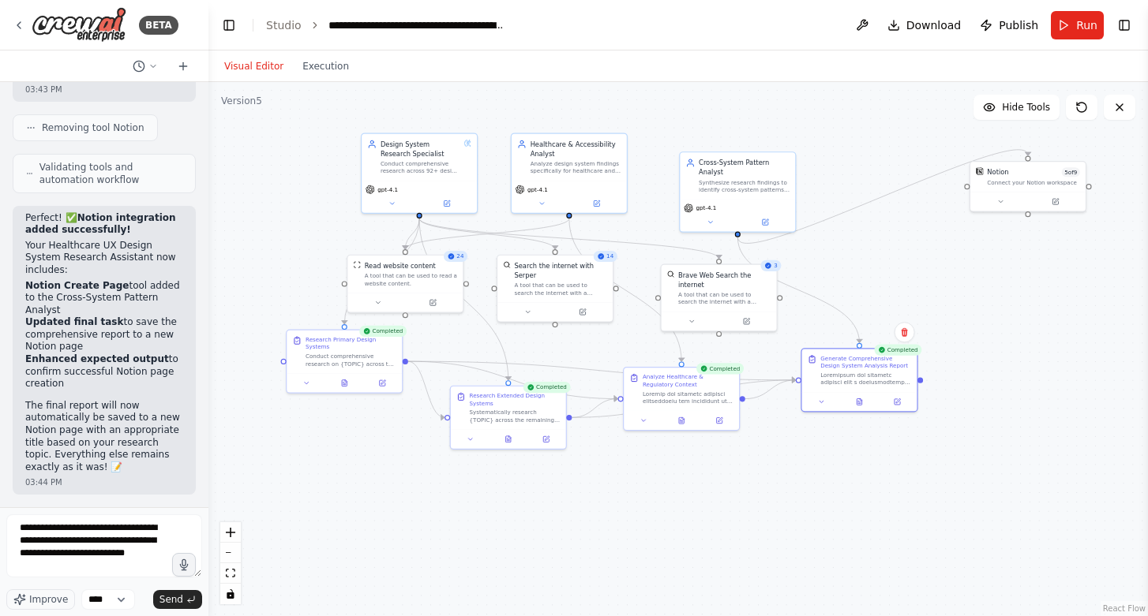
scroll to position [39, 0]
click at [174, 601] on span "Send" at bounding box center [171, 600] width 24 height 13
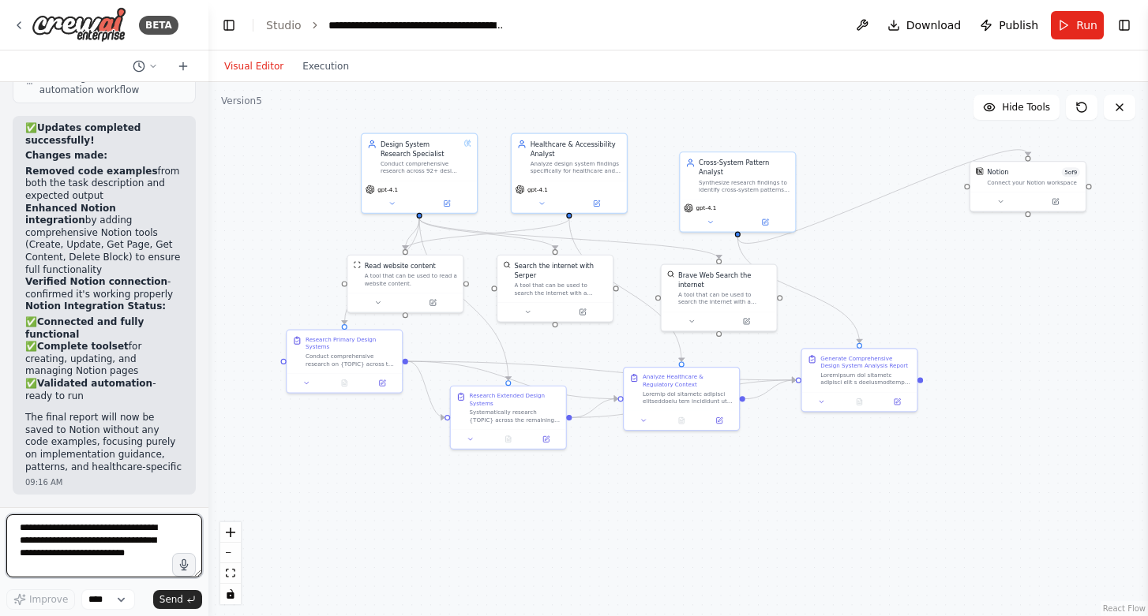
scroll to position [5864, 0]
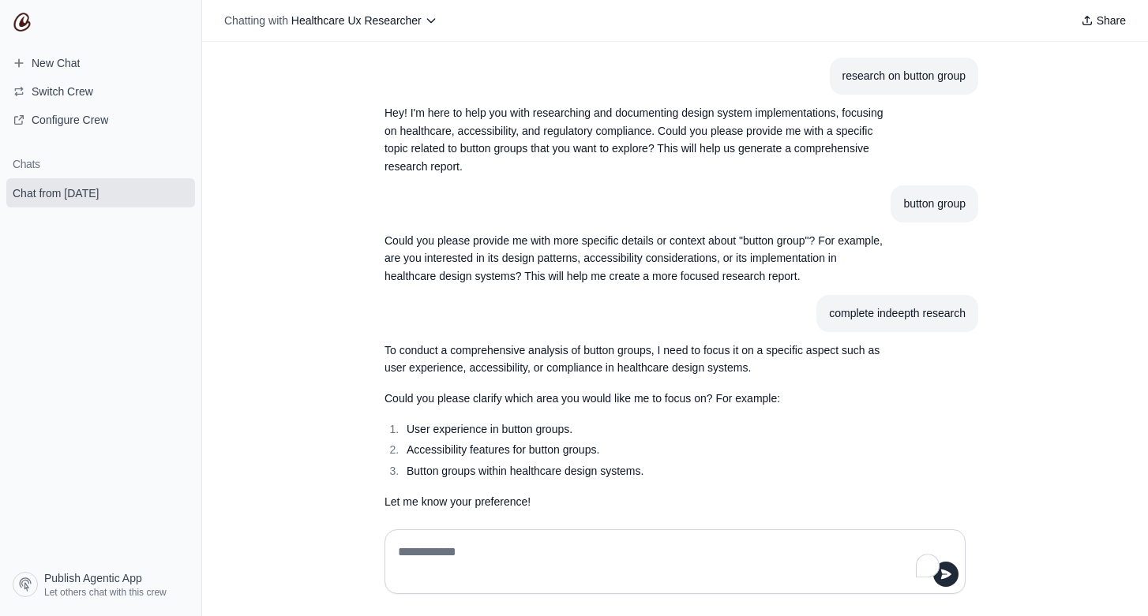
scroll to position [146, 0]
